Goal: Navigation & Orientation: Find specific page/section

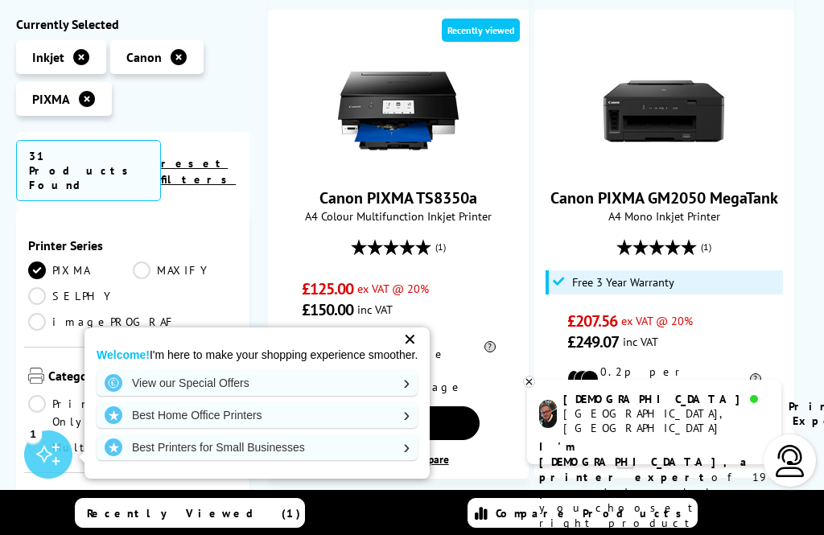
click at [415, 345] on div "✕" at bounding box center [409, 339] width 23 height 23
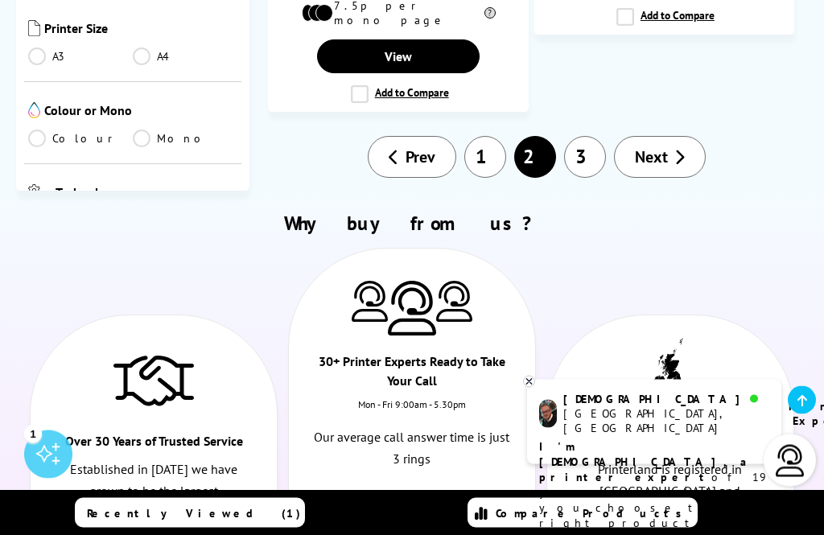
scroll to position [3394, 0]
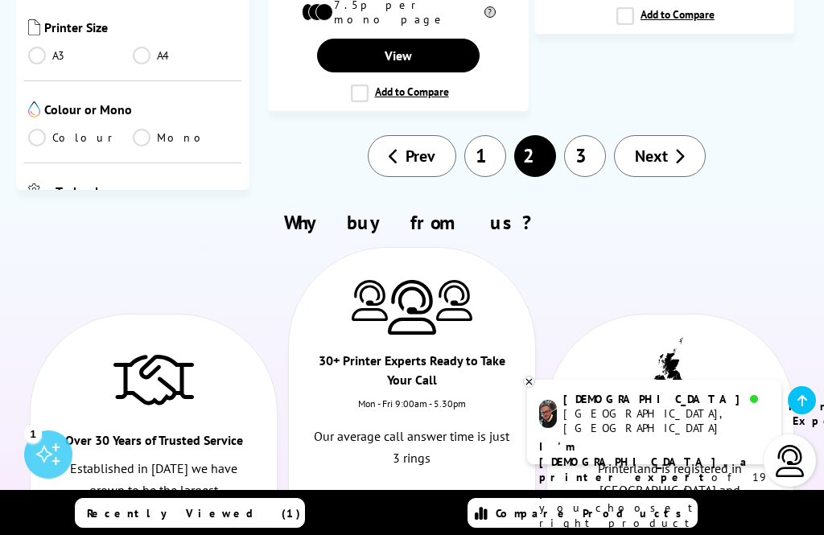
click at [585, 135] on link "3" at bounding box center [585, 156] width 42 height 42
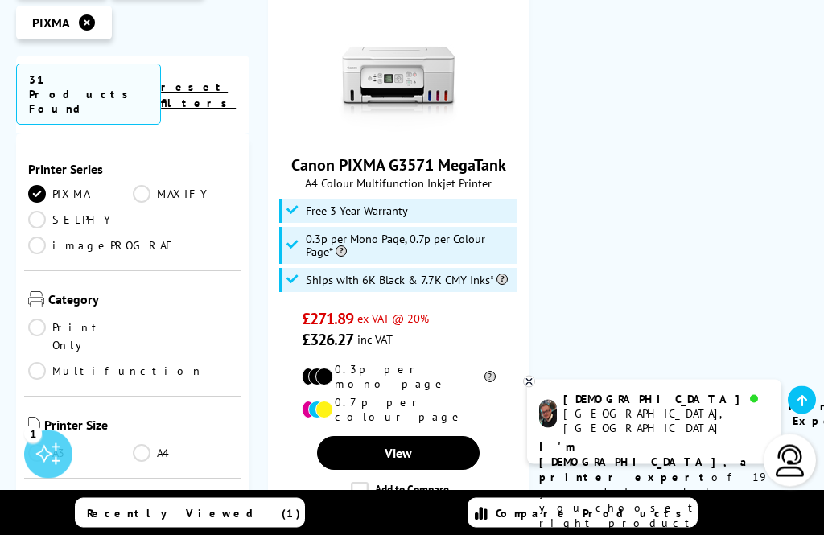
scroll to position [2060, 0]
